Goal: Task Accomplishment & Management: Use online tool/utility

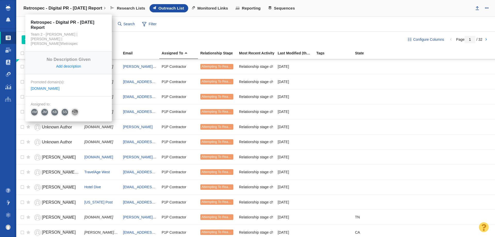
click at [52, 5] on link "Retrospec - Digital PR - Labor Day Report" at bounding box center [64, 8] width 89 height 12
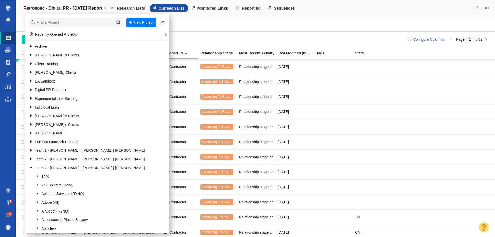
click at [7, 98] on span at bounding box center [8, 99] width 6 height 5
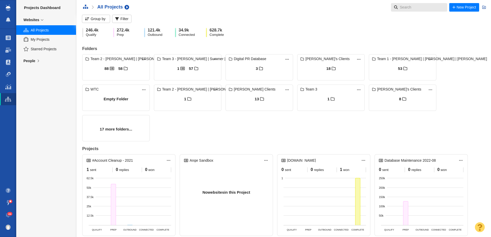
click at [426, 10] on input "text" at bounding box center [420, 7] width 44 height 9
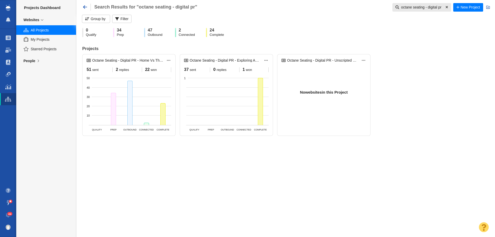
type input "octane seating - digital pr"
